Goal: Task Accomplishment & Management: Manage account settings

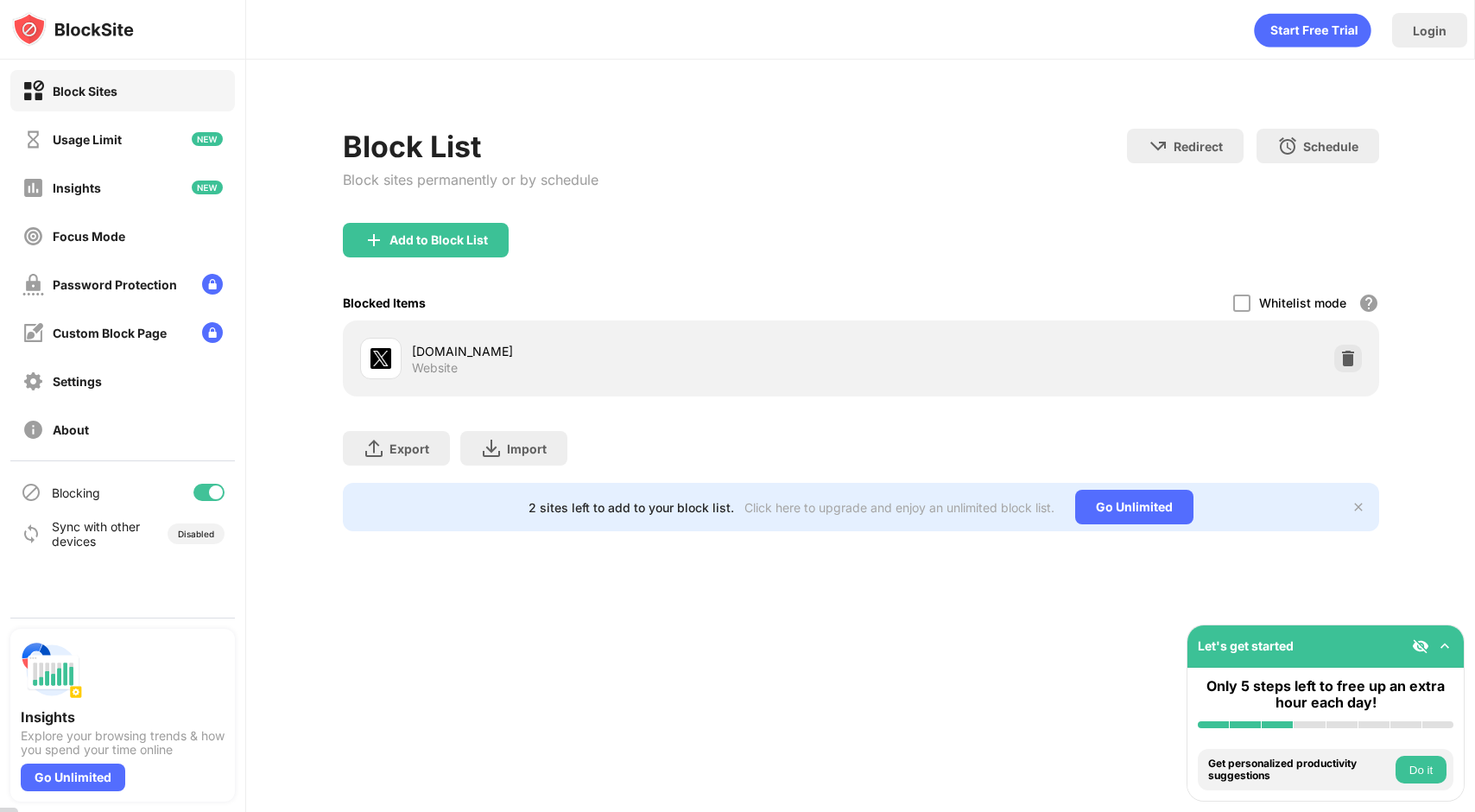
click at [1354, 343] on div "[DOMAIN_NAME] Website" at bounding box center [861, 357] width 1016 height 55
click at [1339, 354] on img at bounding box center [1348, 358] width 17 height 17
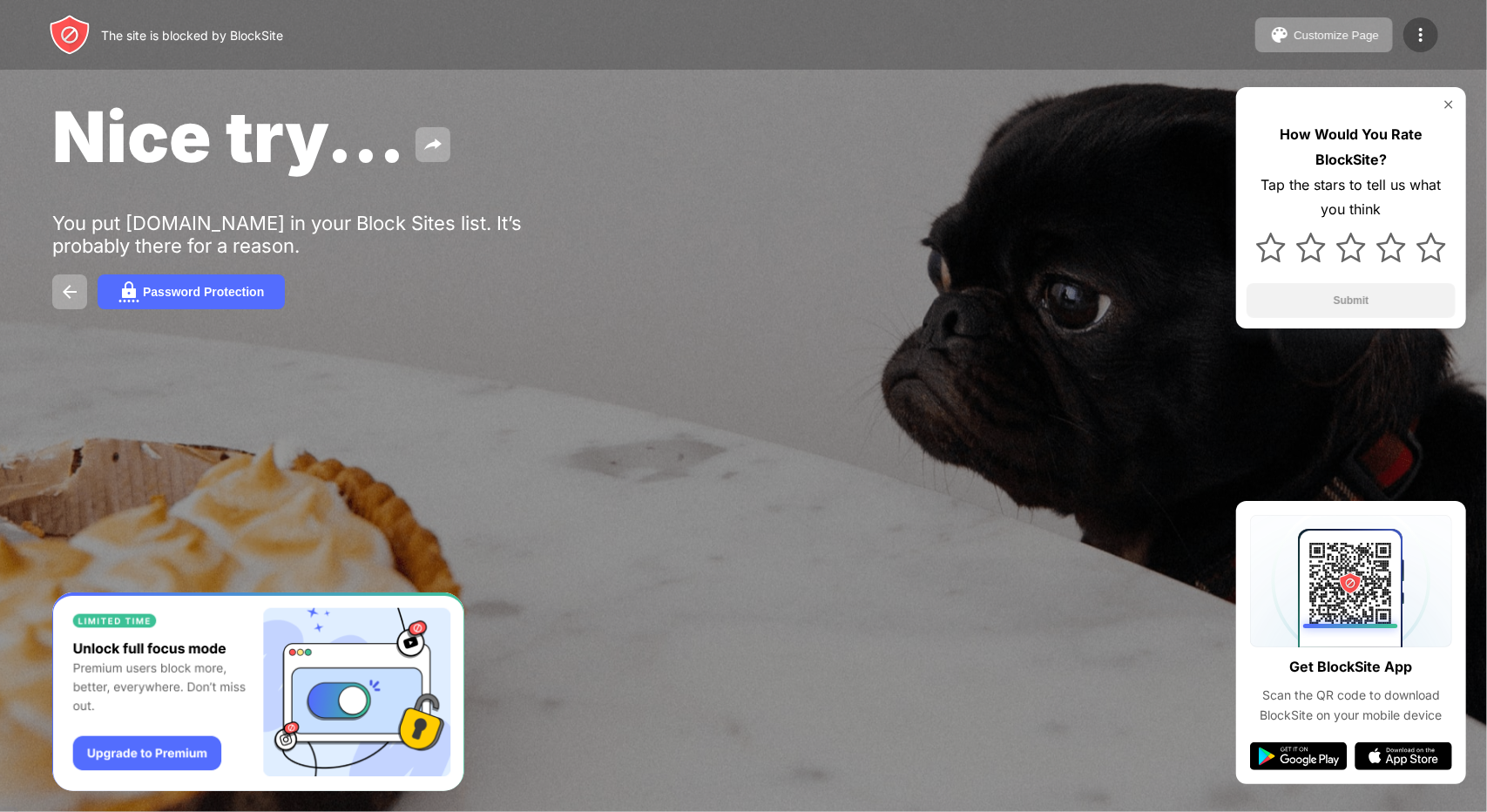
click at [1421, 35] on img at bounding box center [1421, 35] width 21 height 21
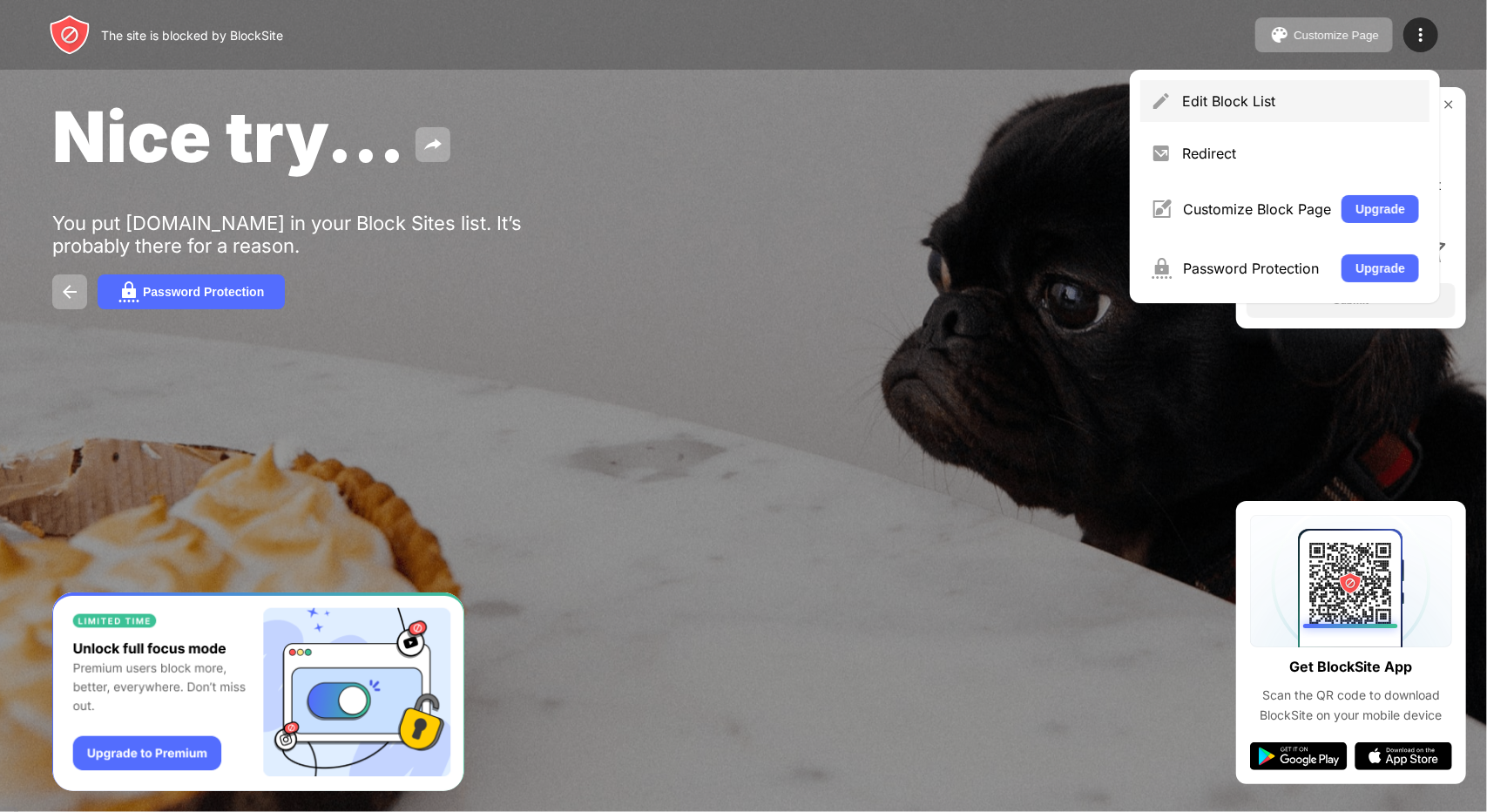
click at [1310, 116] on div "Edit Block List" at bounding box center [1285, 101] width 289 height 41
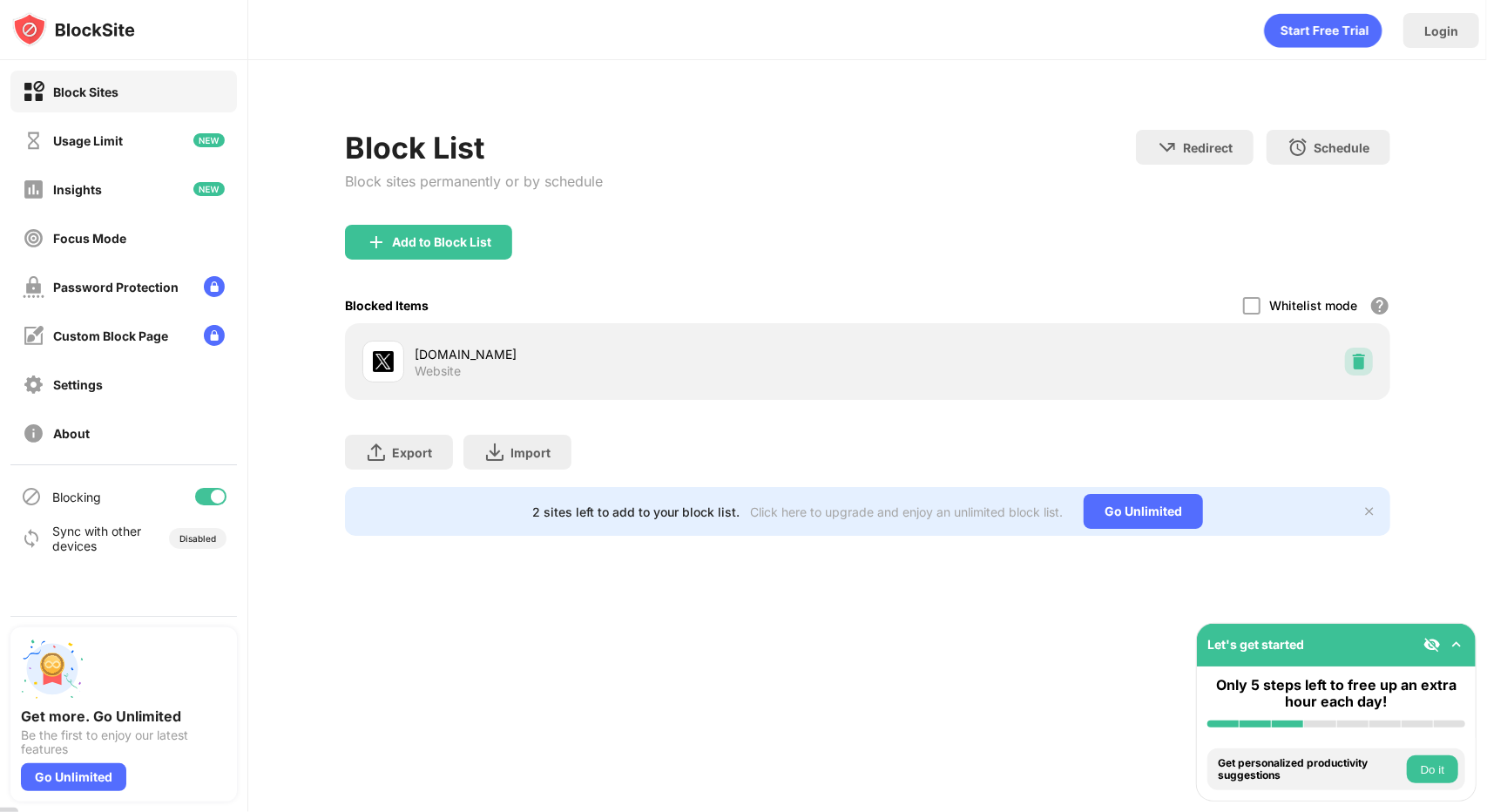
click at [1357, 363] on img at bounding box center [1359, 361] width 18 height 18
